Goal: Register for event/course

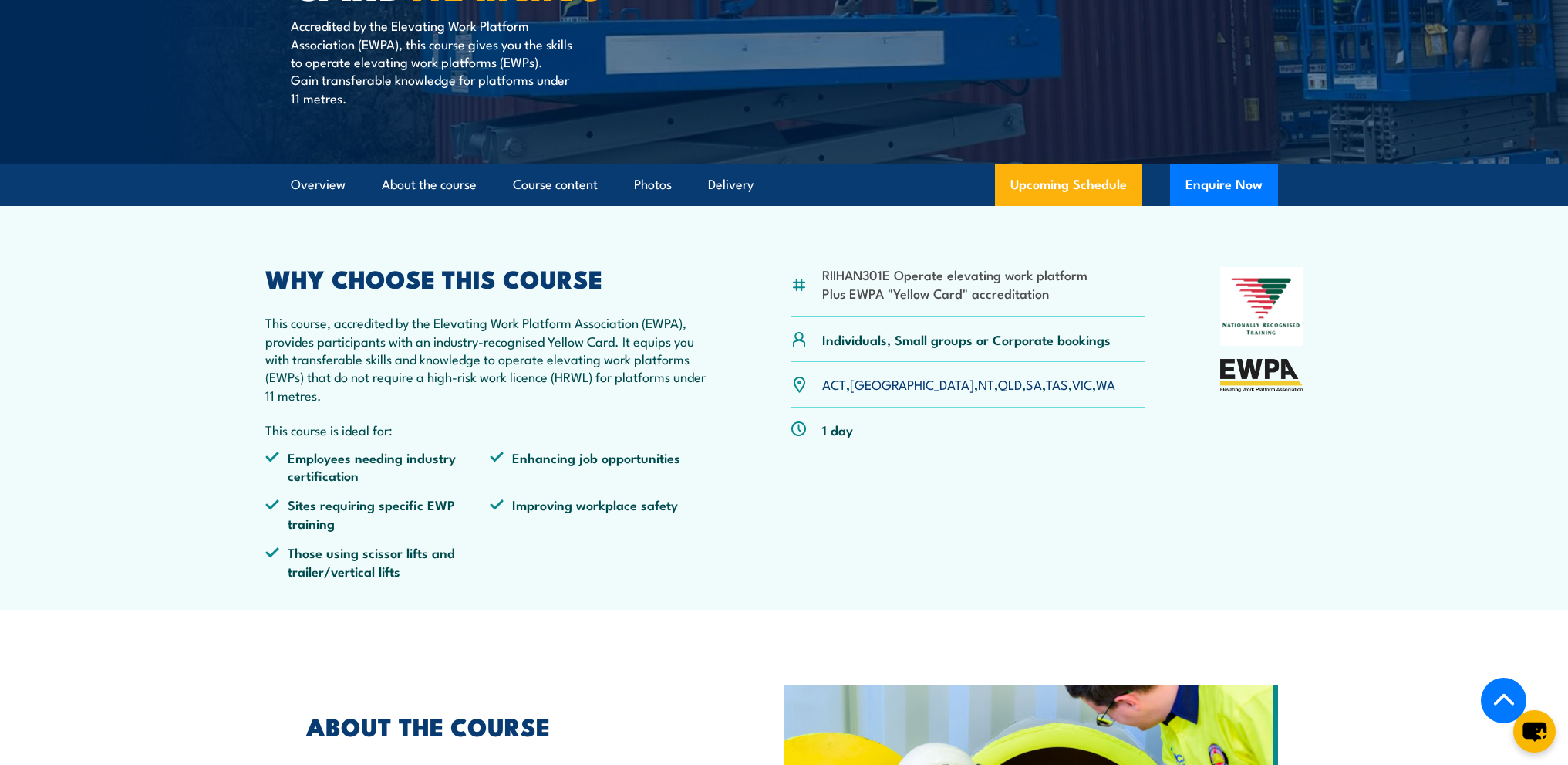
scroll to position [386, 0]
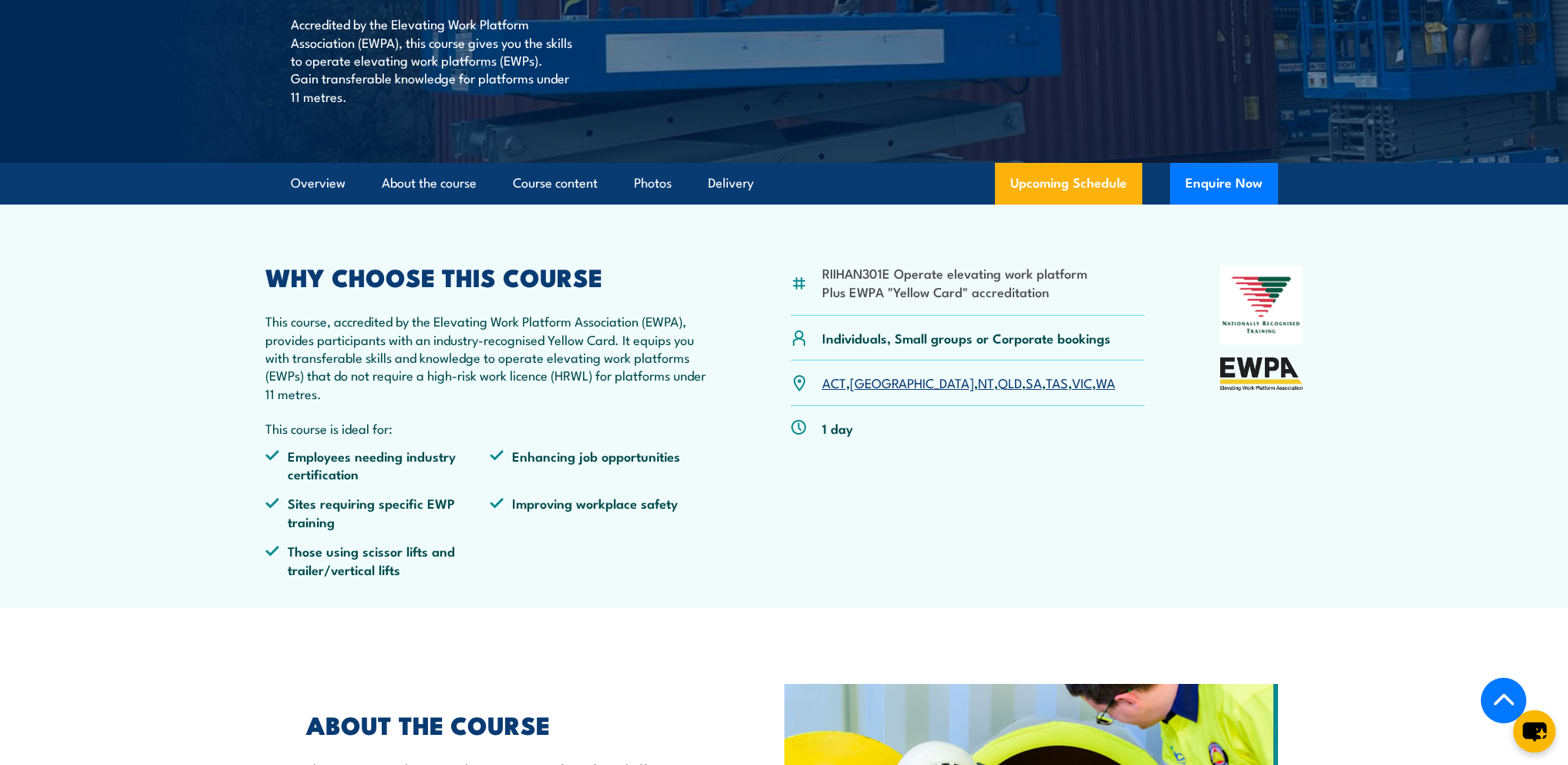
click at [870, 381] on link "[GEOGRAPHIC_DATA]" at bounding box center [912, 382] width 125 height 19
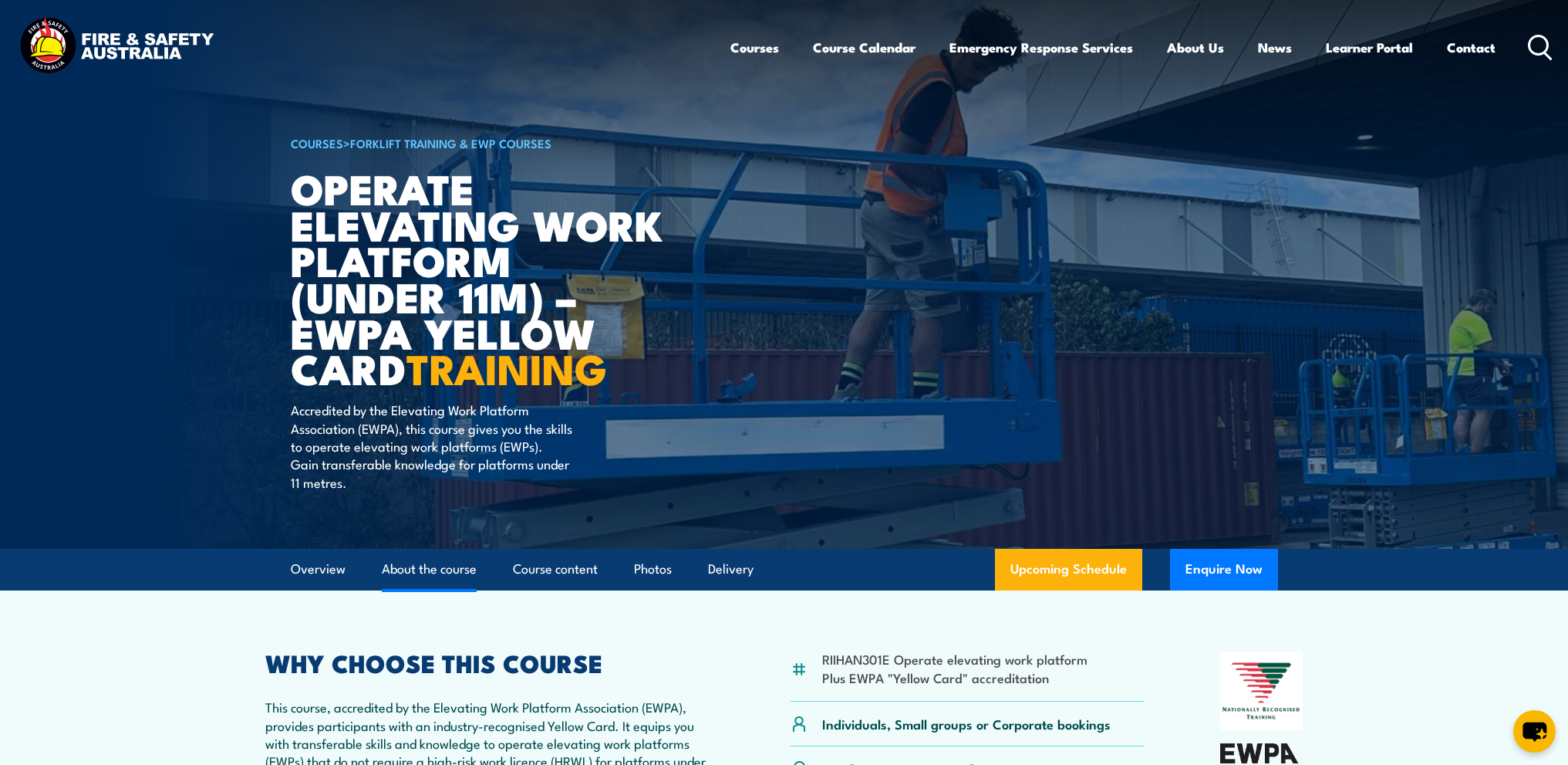
click at [441, 575] on link "About the course" at bounding box center [429, 569] width 95 height 41
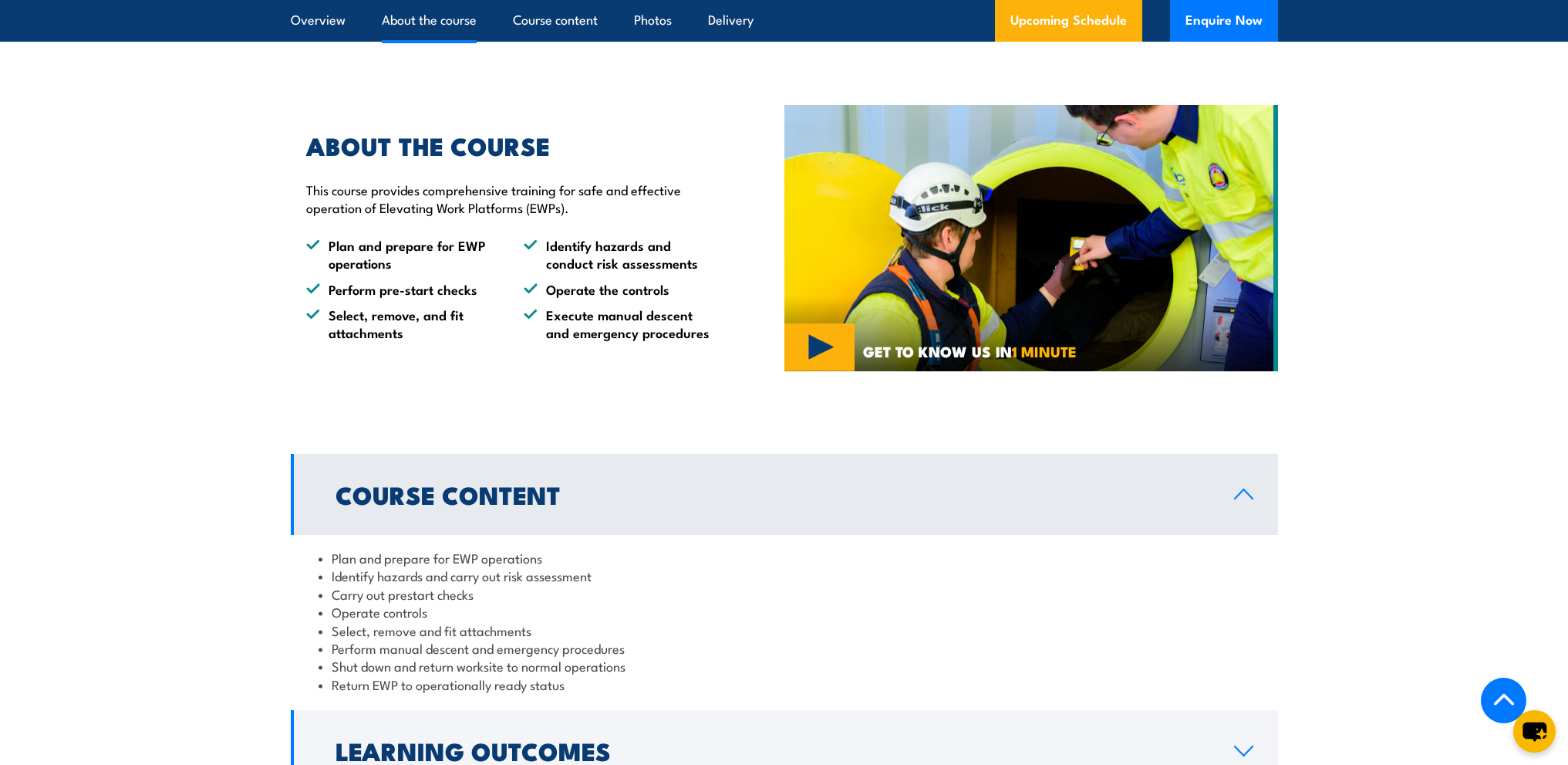
scroll to position [994, 0]
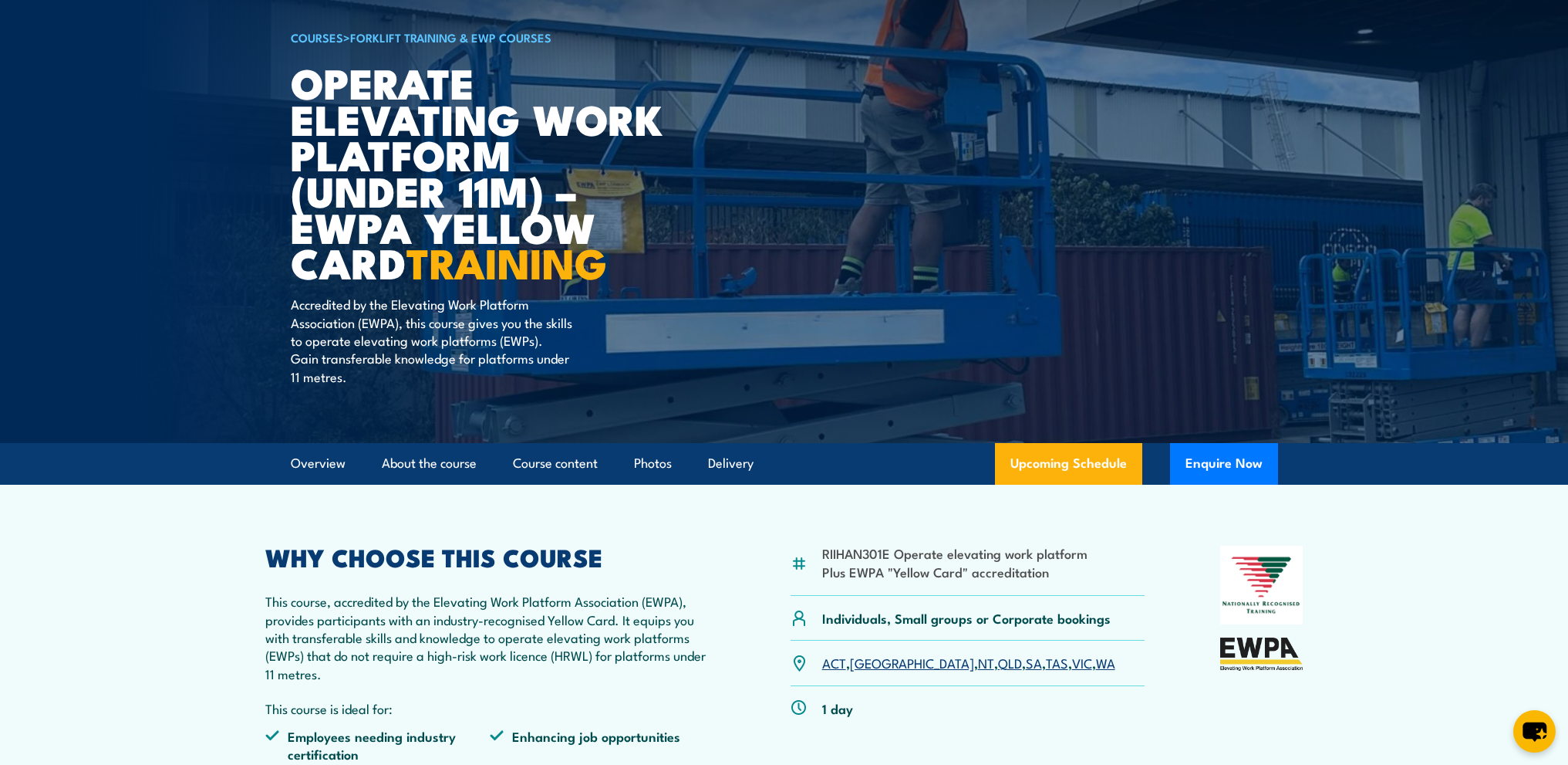
scroll to position [95, 0]
